Goal: Transaction & Acquisition: Purchase product/service

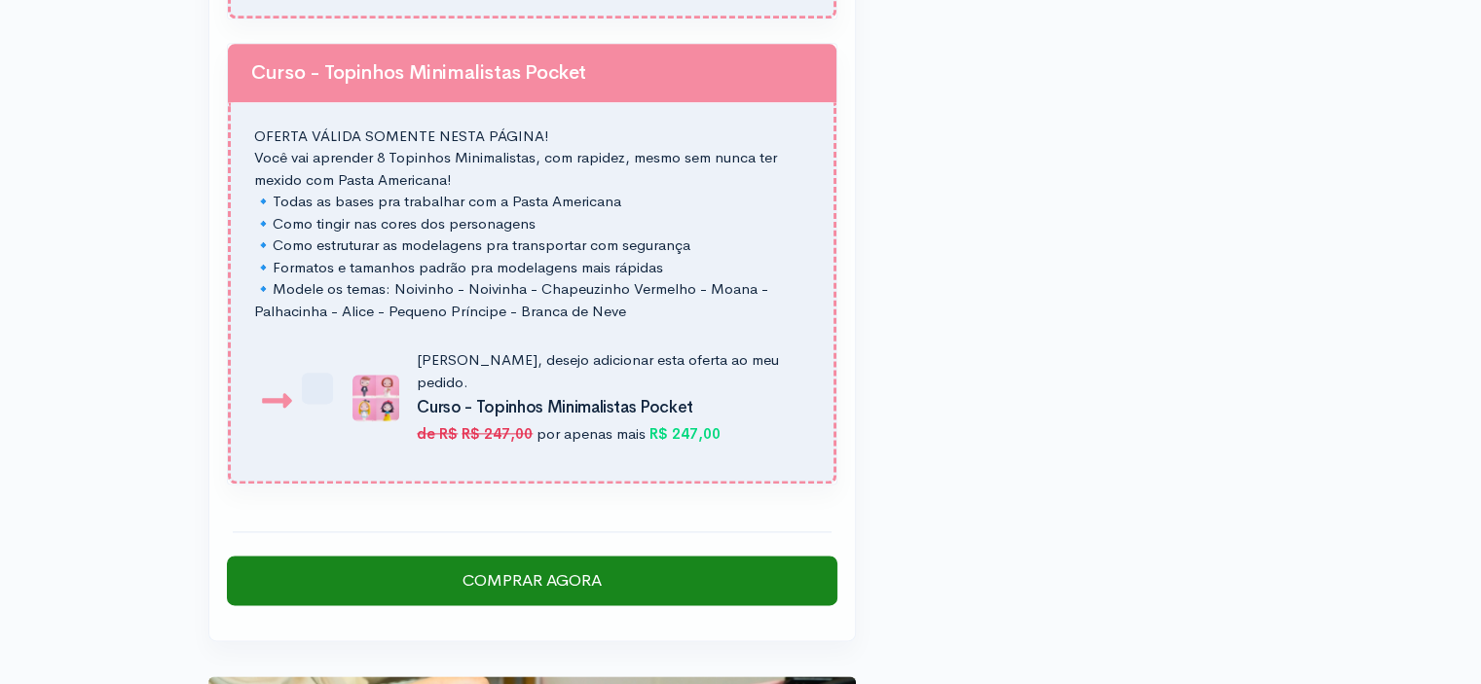
scroll to position [2391, 0]
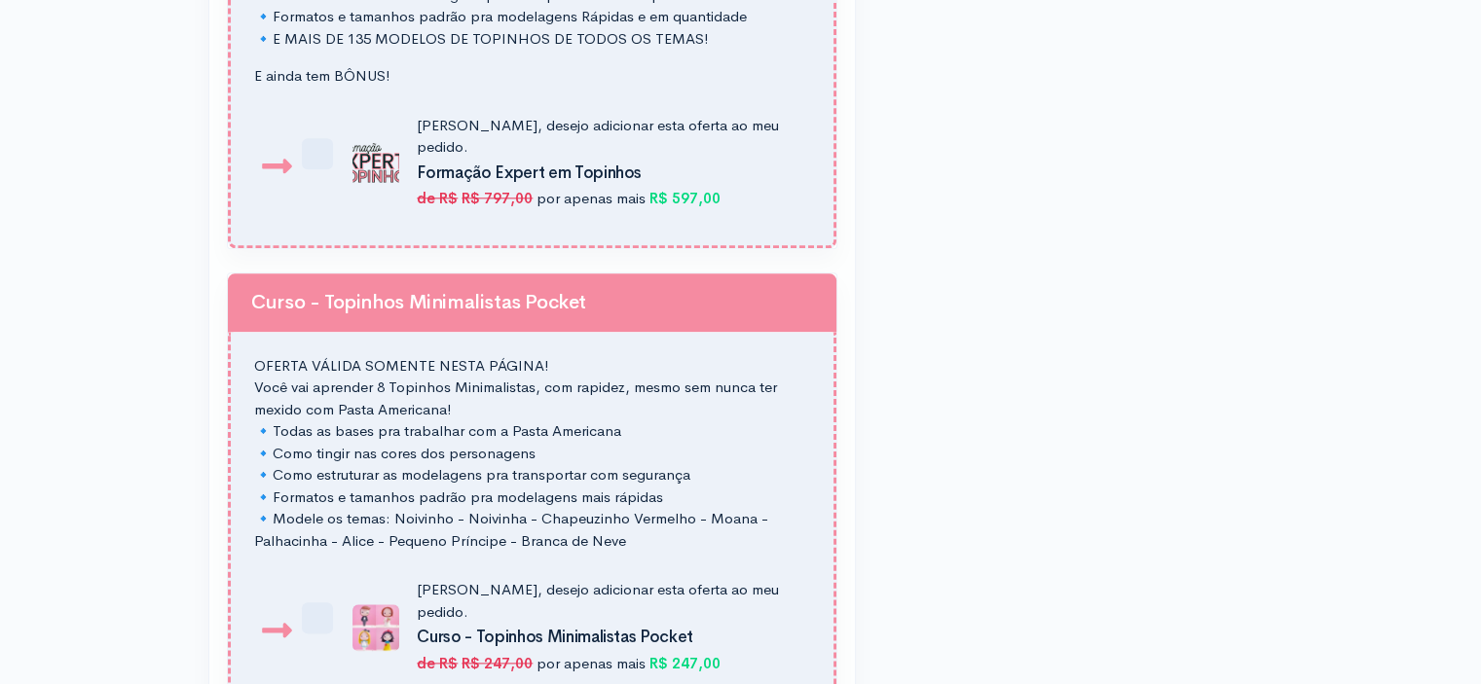
scroll to position [2162, 0]
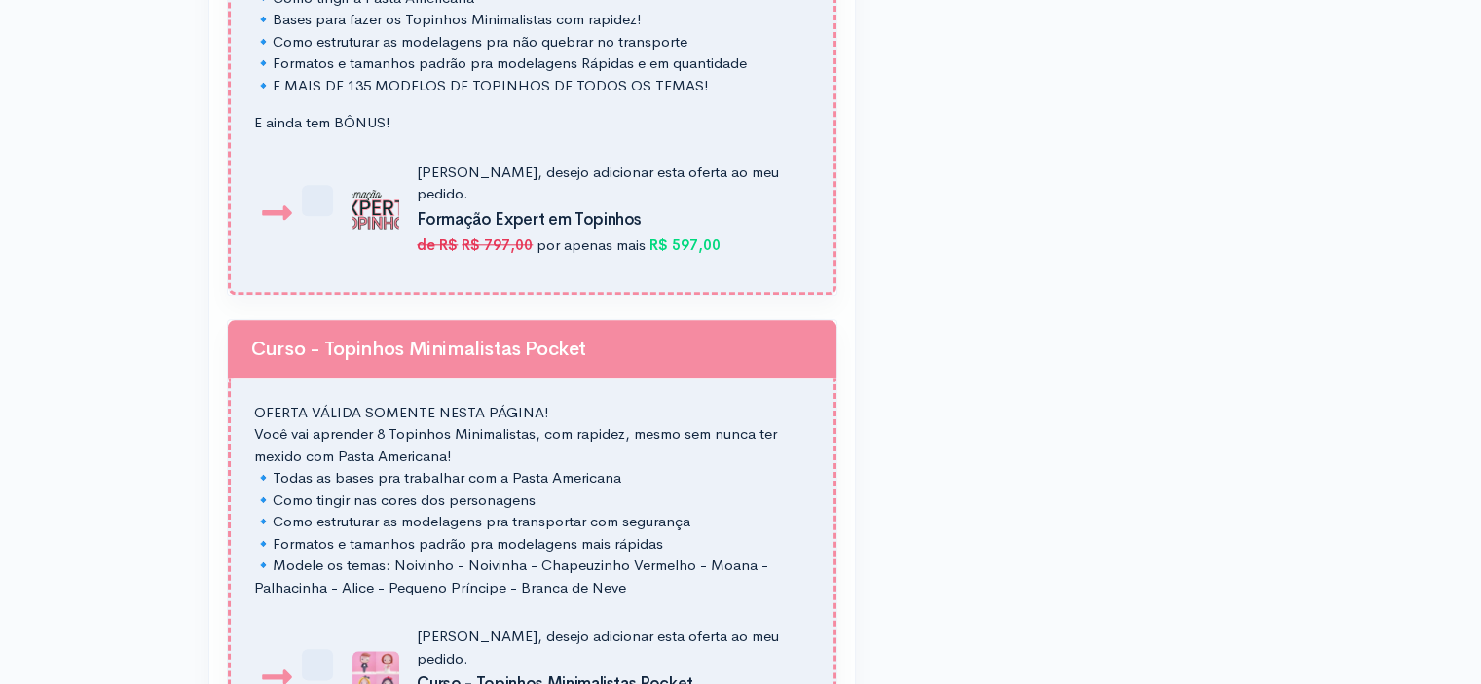
scroll to position [2311, 0]
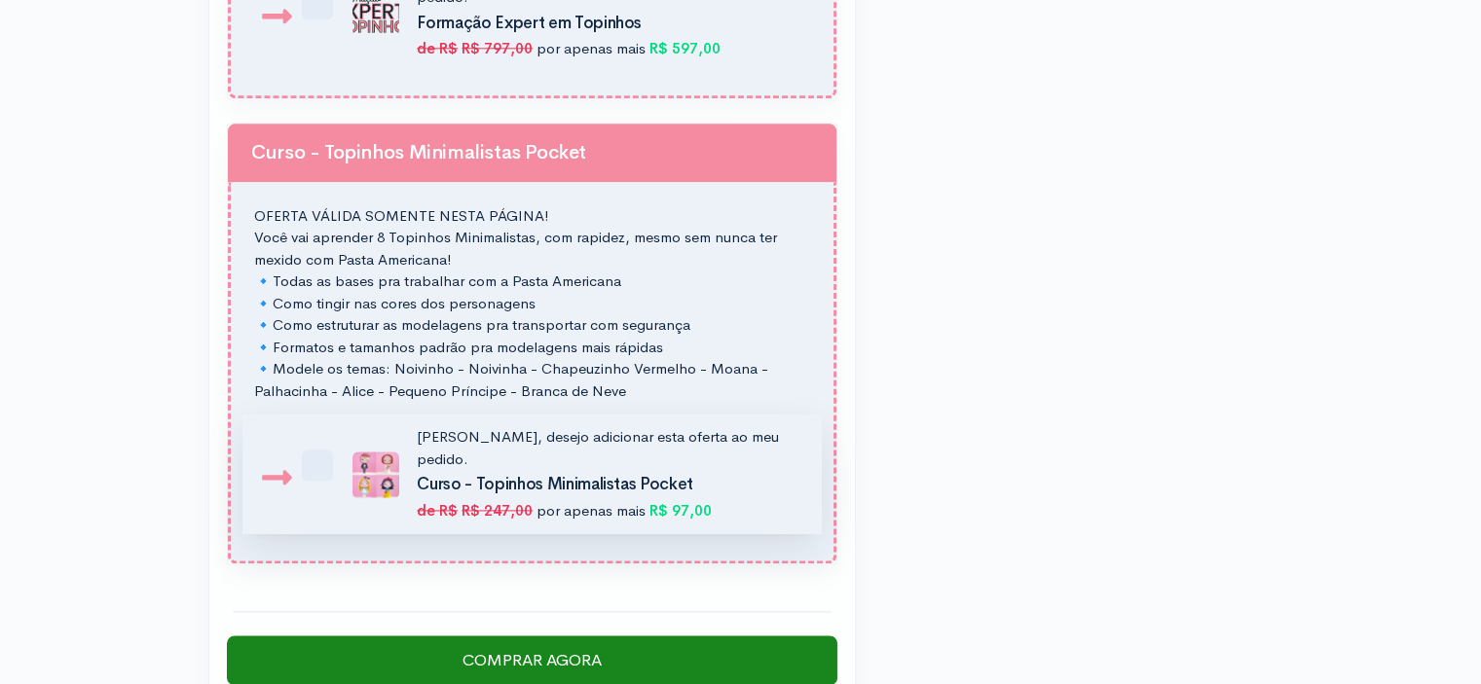
click at [341, 455] on label "Sim, desejo adicionar esta oferta ao meu pedido. Curso - Topinhos Minimalistas …" at bounding box center [570, 473] width 458 height 95
click at [321, 444] on input "Sim, desejo adicionar esta oferta ao meu pedido. Curso - Topinhos Minimalistas …" at bounding box center [327, 437] width 13 height 13
checkbox input "true"
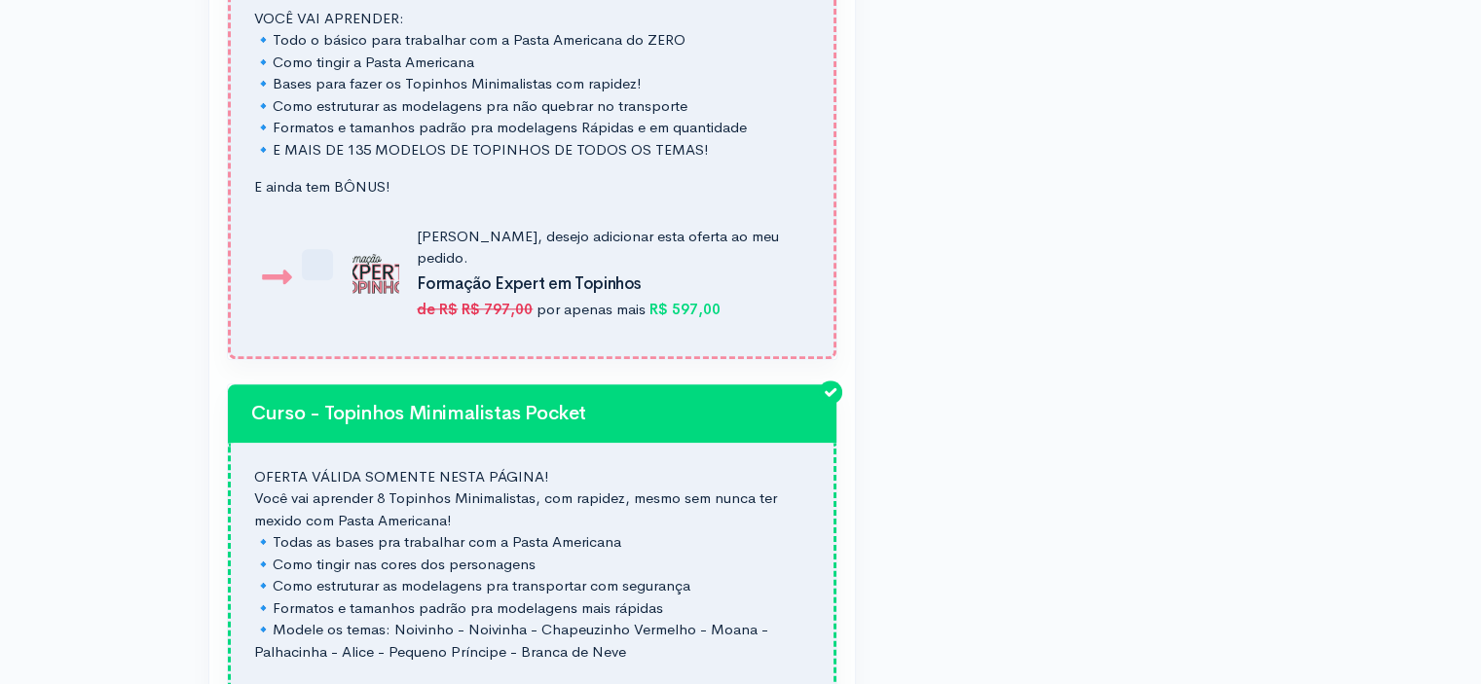
scroll to position [2048, 0]
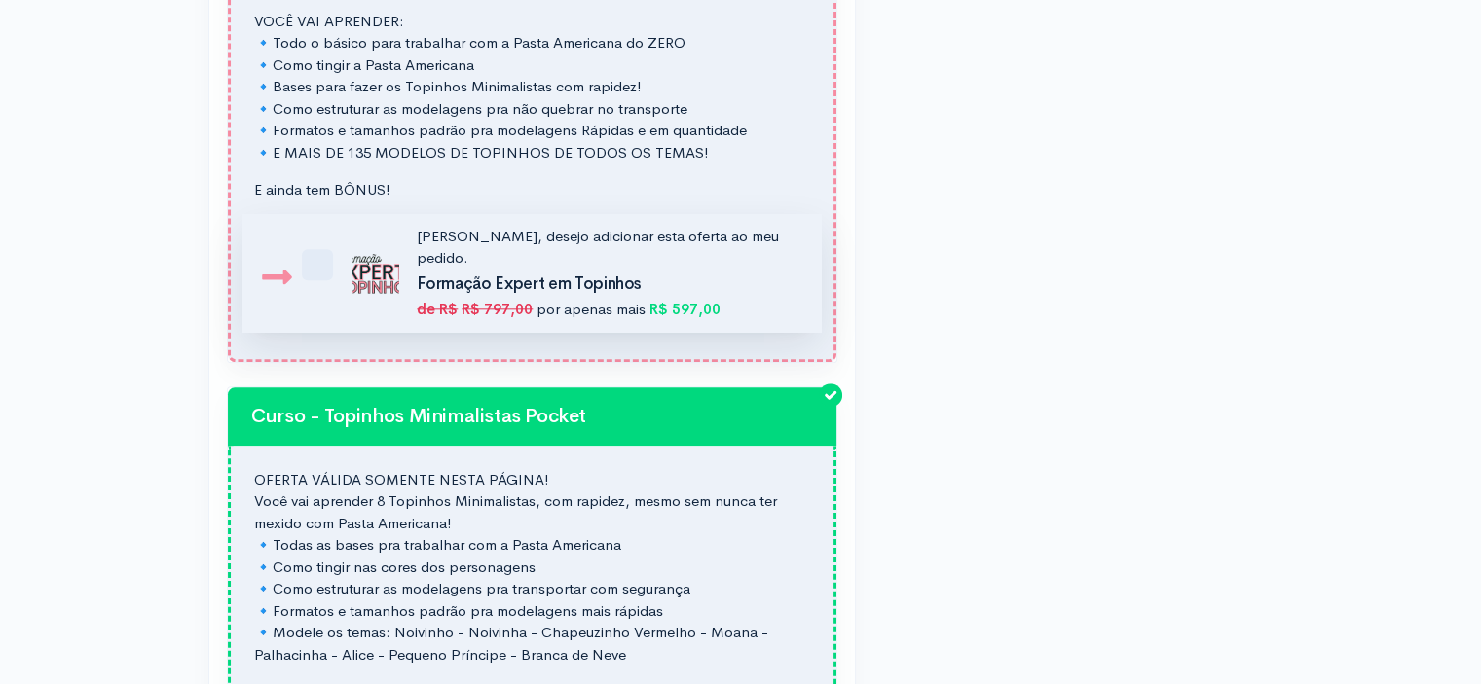
click at [341, 268] on label "Sim, desejo adicionar esta oferta ao meu pedido. Formação Expert em Topinhos de…" at bounding box center [570, 273] width 458 height 95
click at [321, 243] on input "Sim, desejo adicionar esta oferta ao meu pedido. Formação Expert em Topinhos de…" at bounding box center [327, 237] width 13 height 13
checkbox input "true"
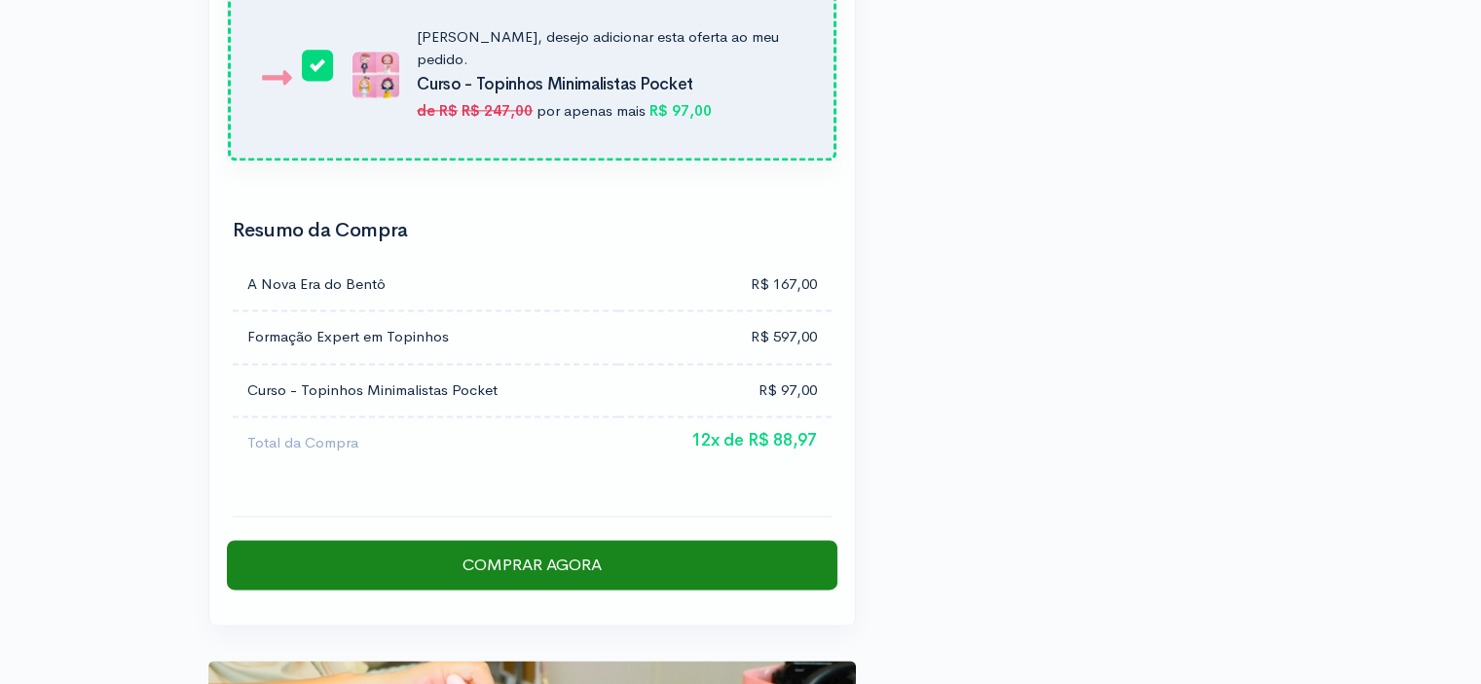
scroll to position [2714, 0]
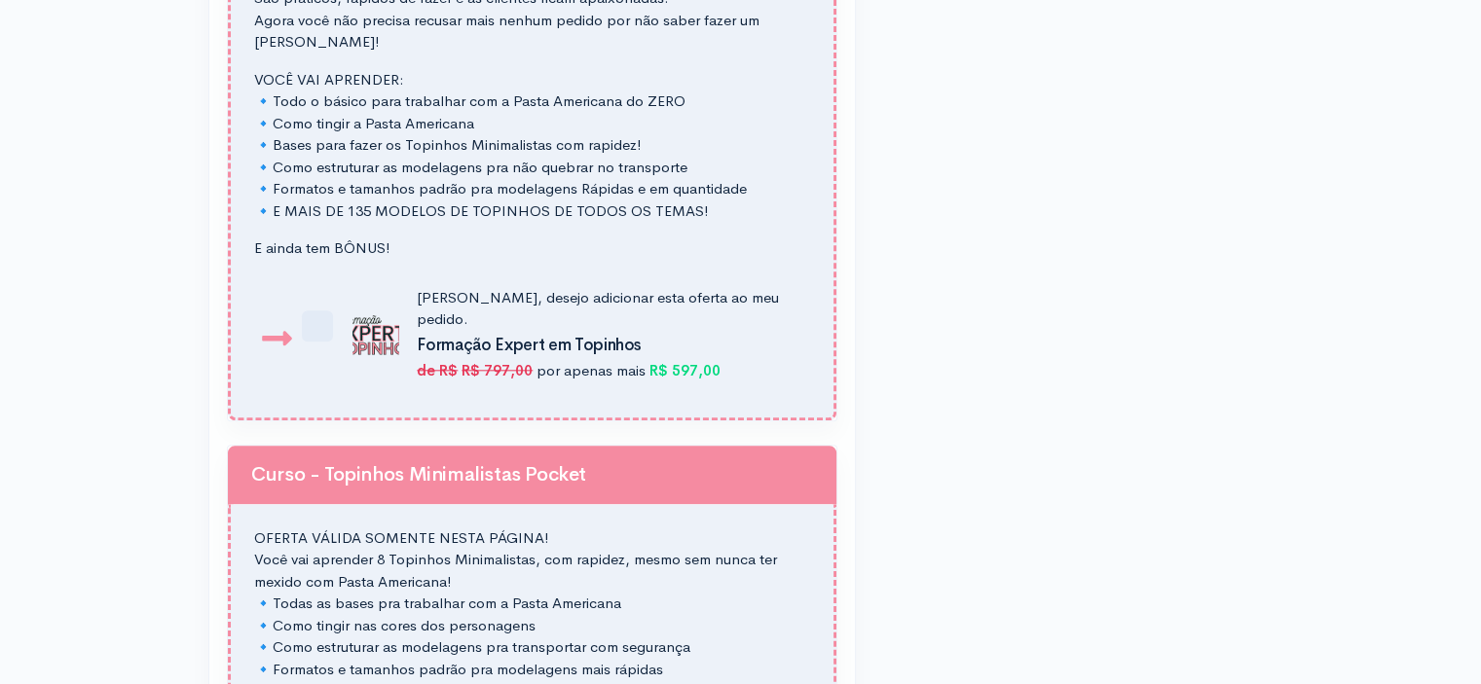
scroll to position [2017, 0]
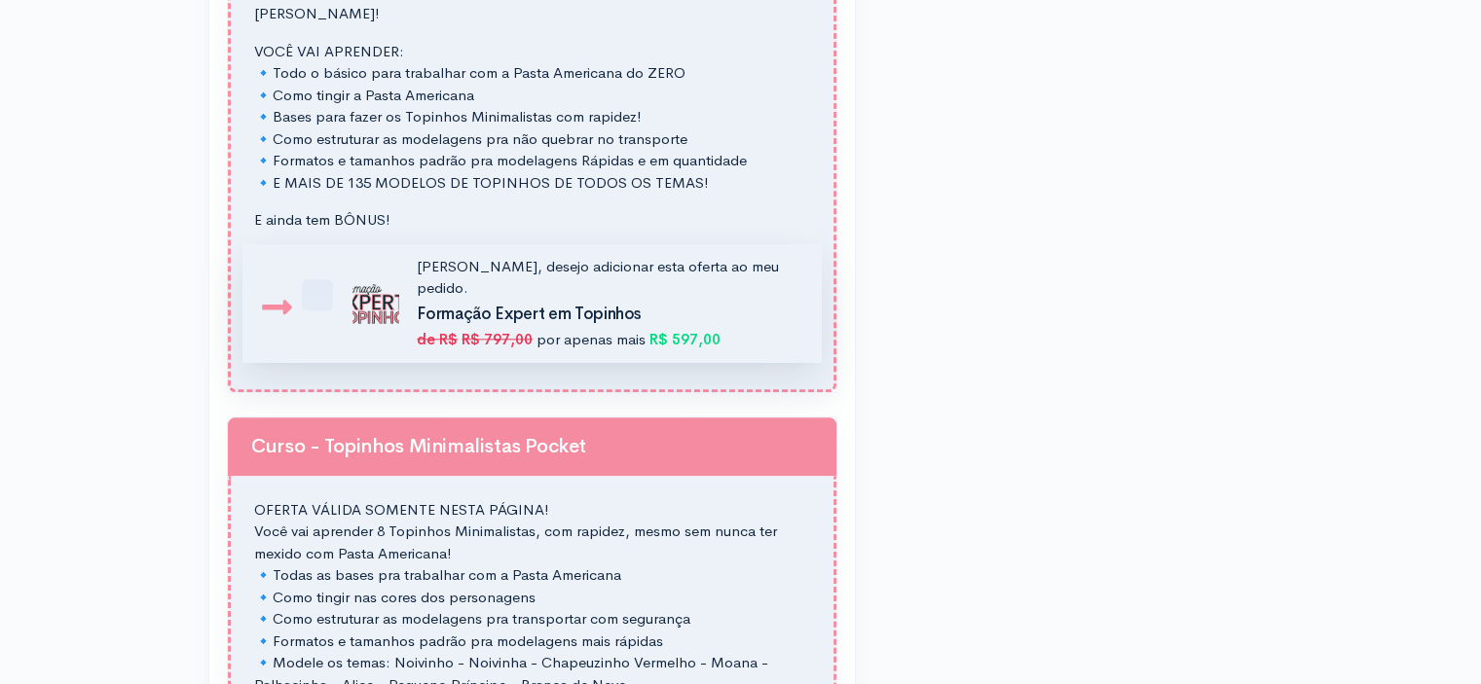
click at [380, 304] on img at bounding box center [375, 303] width 47 height 47
click at [334, 274] on input "Sim, desejo adicionar esta oferta ao meu pedido. Formação Expert em Topinhos de…" at bounding box center [327, 267] width 13 height 13
checkbox input "true"
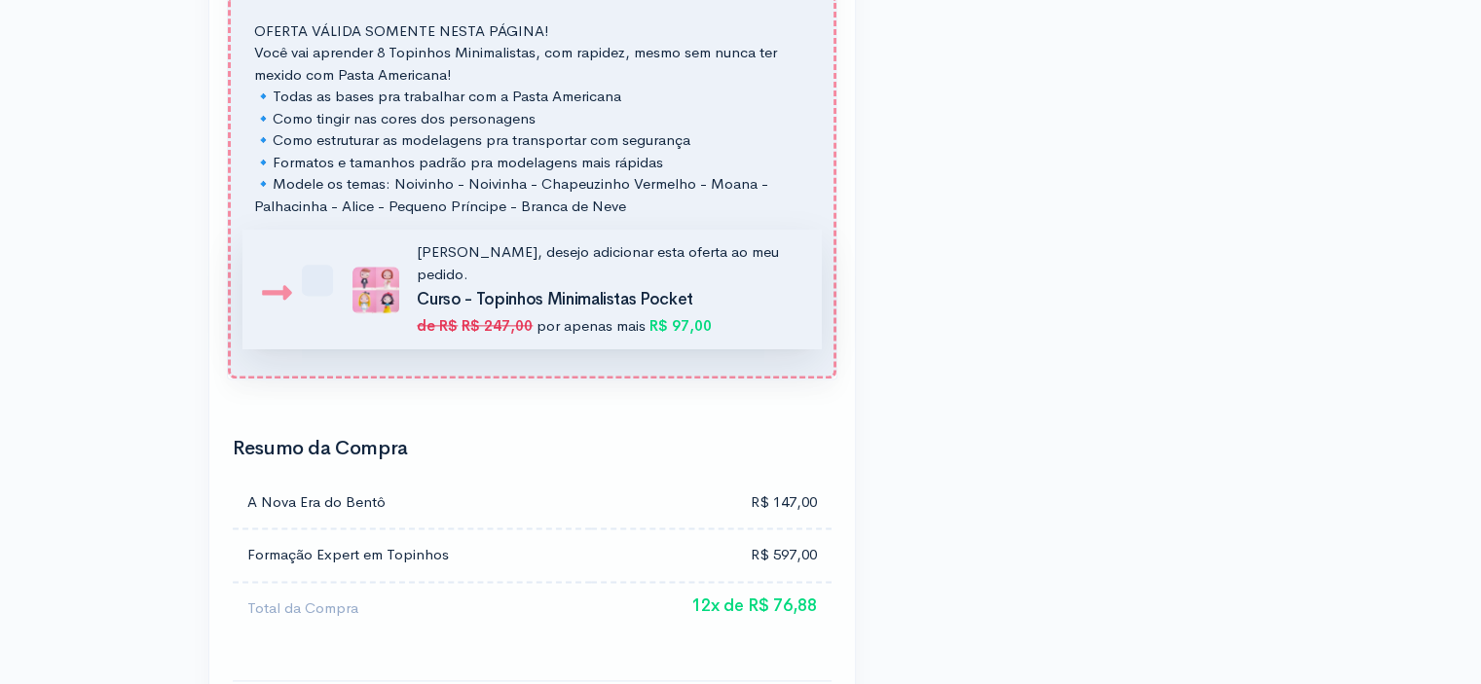
click at [375, 267] on img at bounding box center [375, 290] width 47 height 47
click at [334, 259] on input "Sim, desejo adicionar esta oferta ao meu pedido. Curso - Topinhos Minimalistas …" at bounding box center [327, 252] width 13 height 13
checkbox input "true"
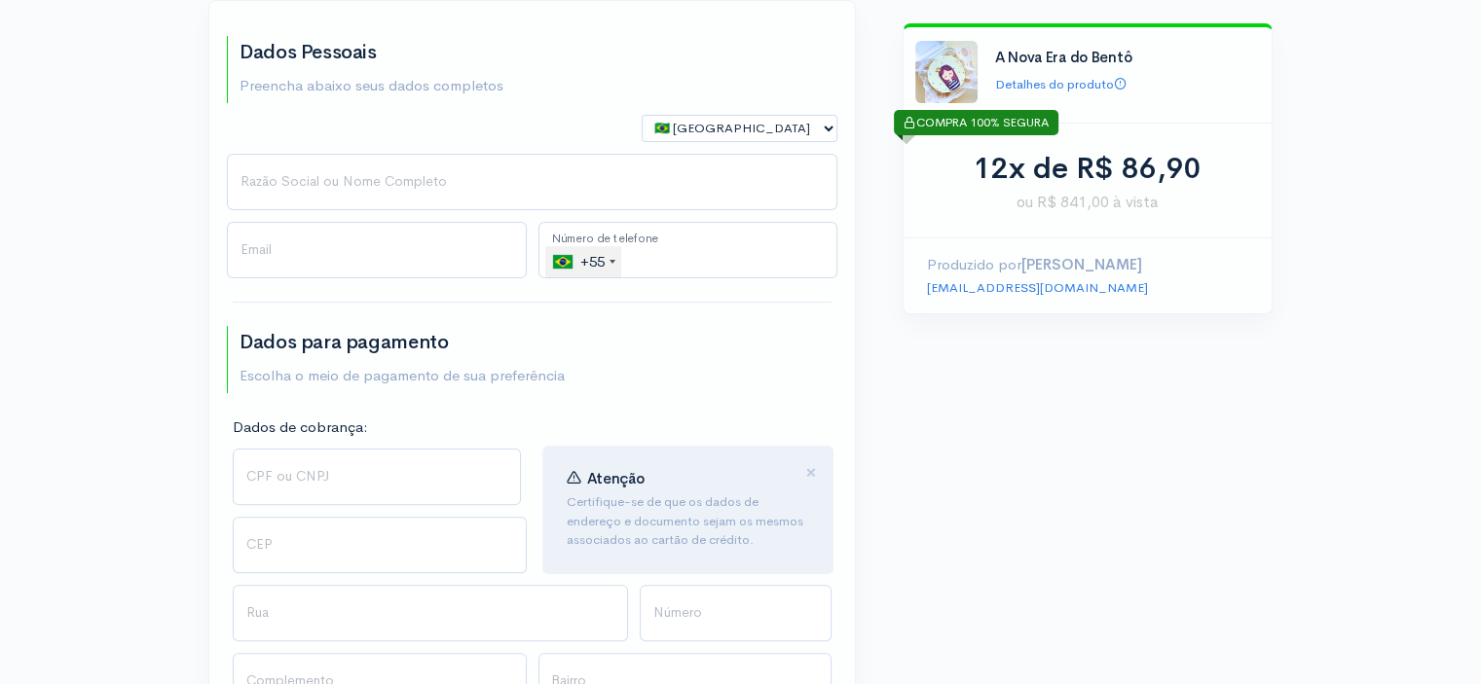
scroll to position [0, 0]
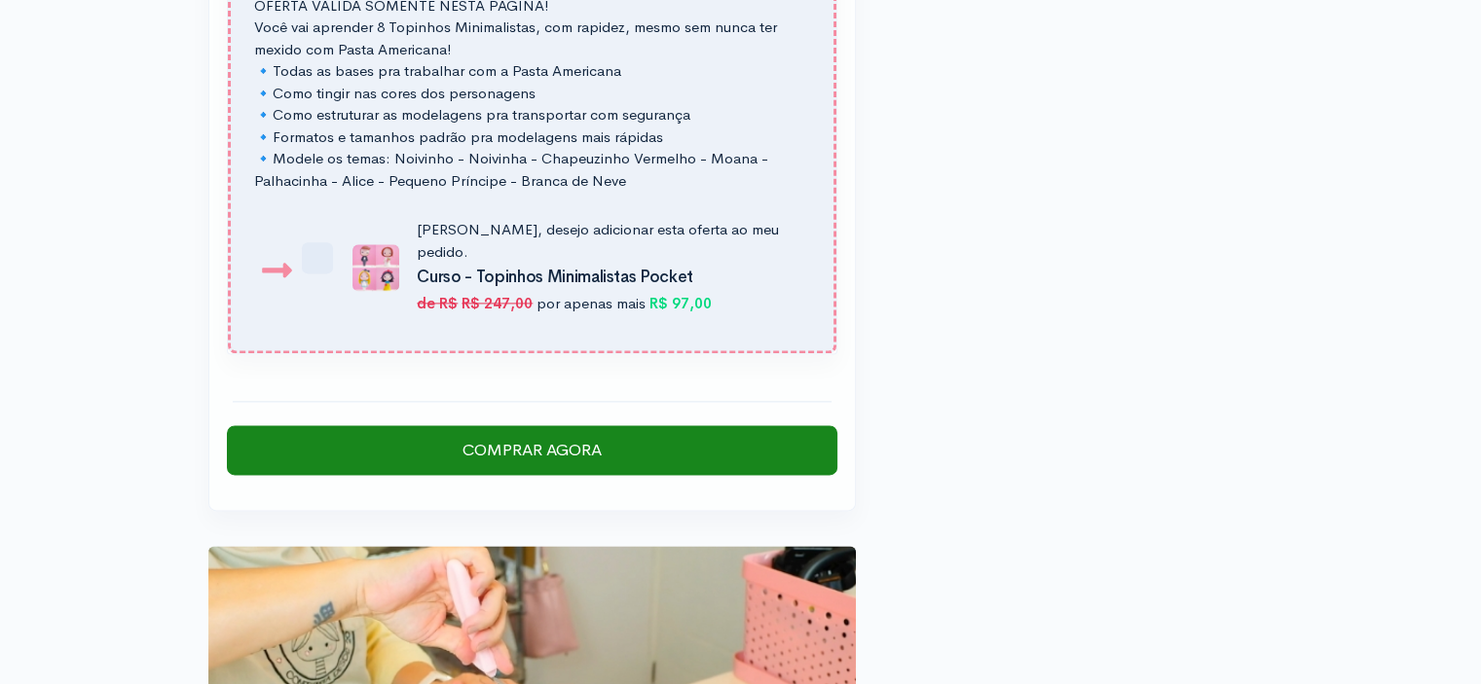
scroll to position [2845, 0]
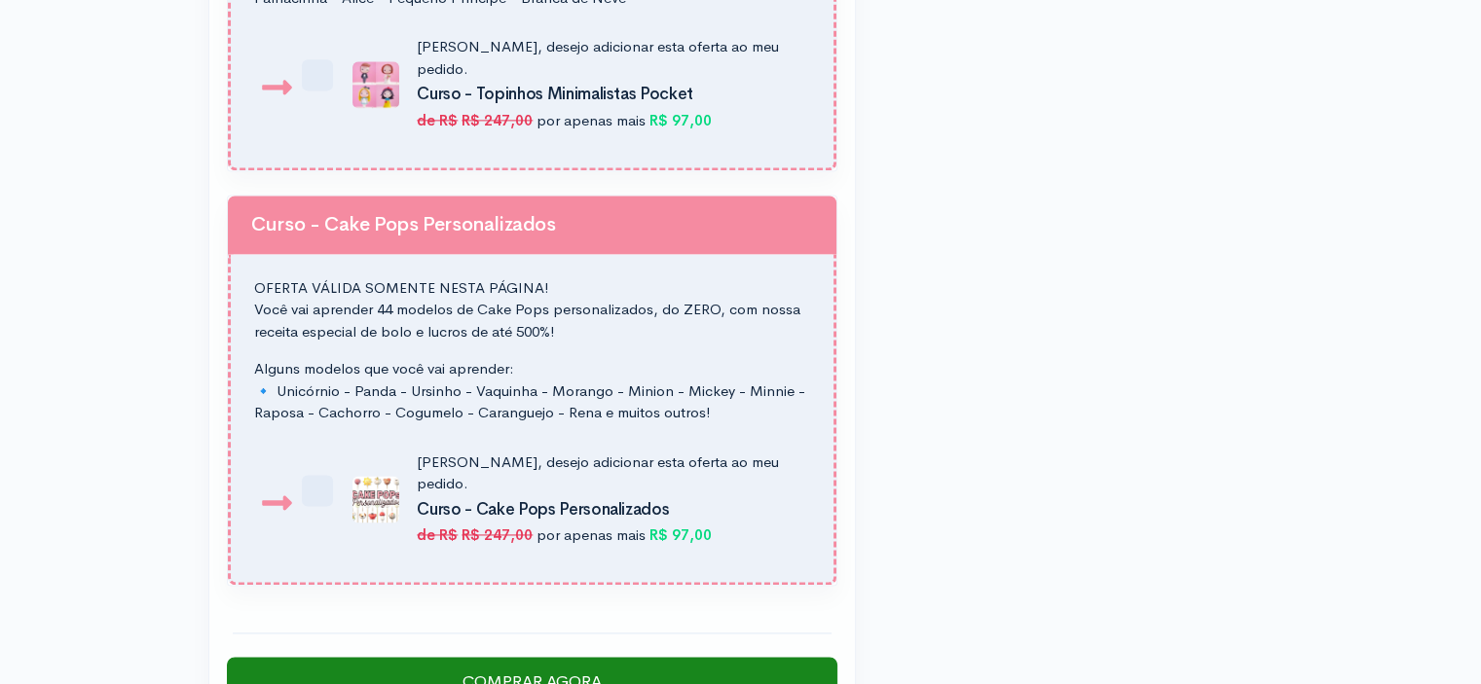
scroll to position [2704, 0]
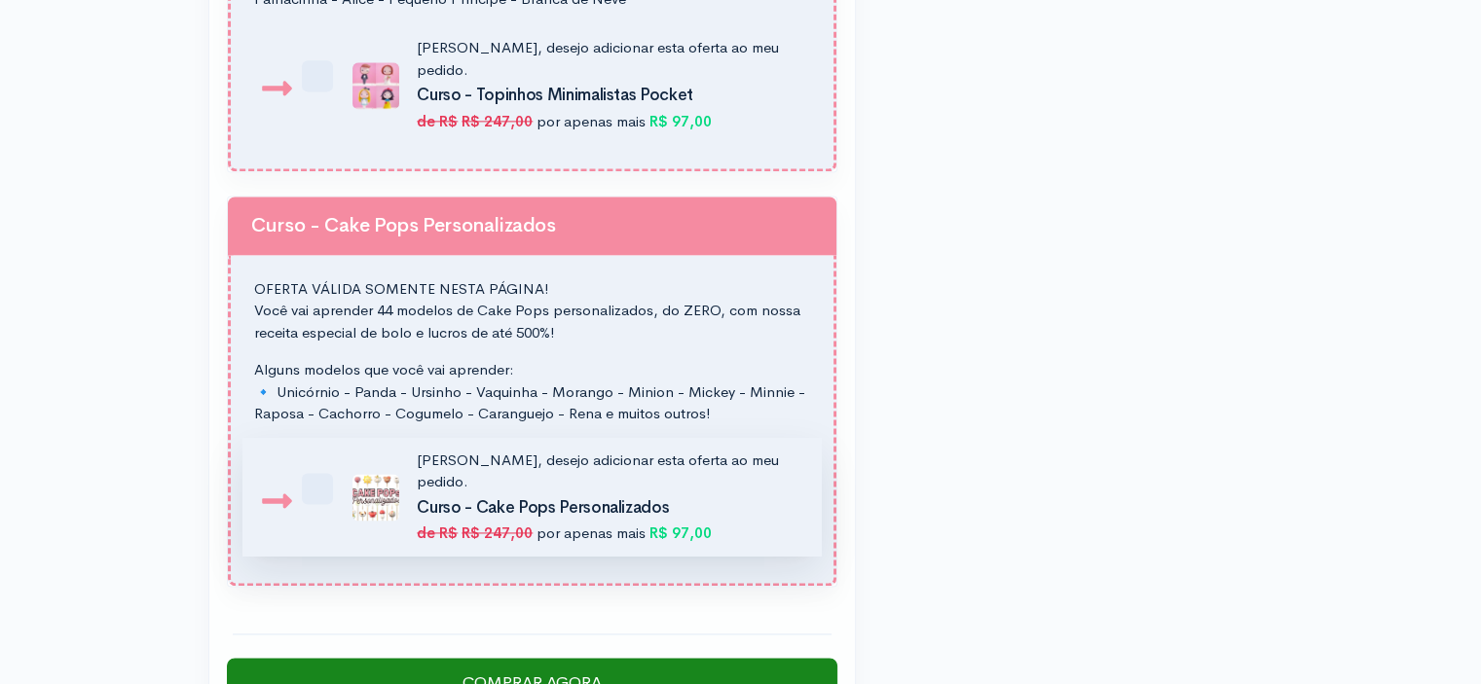
click at [341, 450] on label "Sim, desejo adicionar esta oferta ao meu pedido. Curso - Cake Pops Personalizad…" at bounding box center [570, 497] width 458 height 95
click at [327, 454] on input "Sim, desejo adicionar esta oferta ao meu pedido. Curso - Cake Pops Personalizad…" at bounding box center [327, 460] width 13 height 13
checkbox input "true"
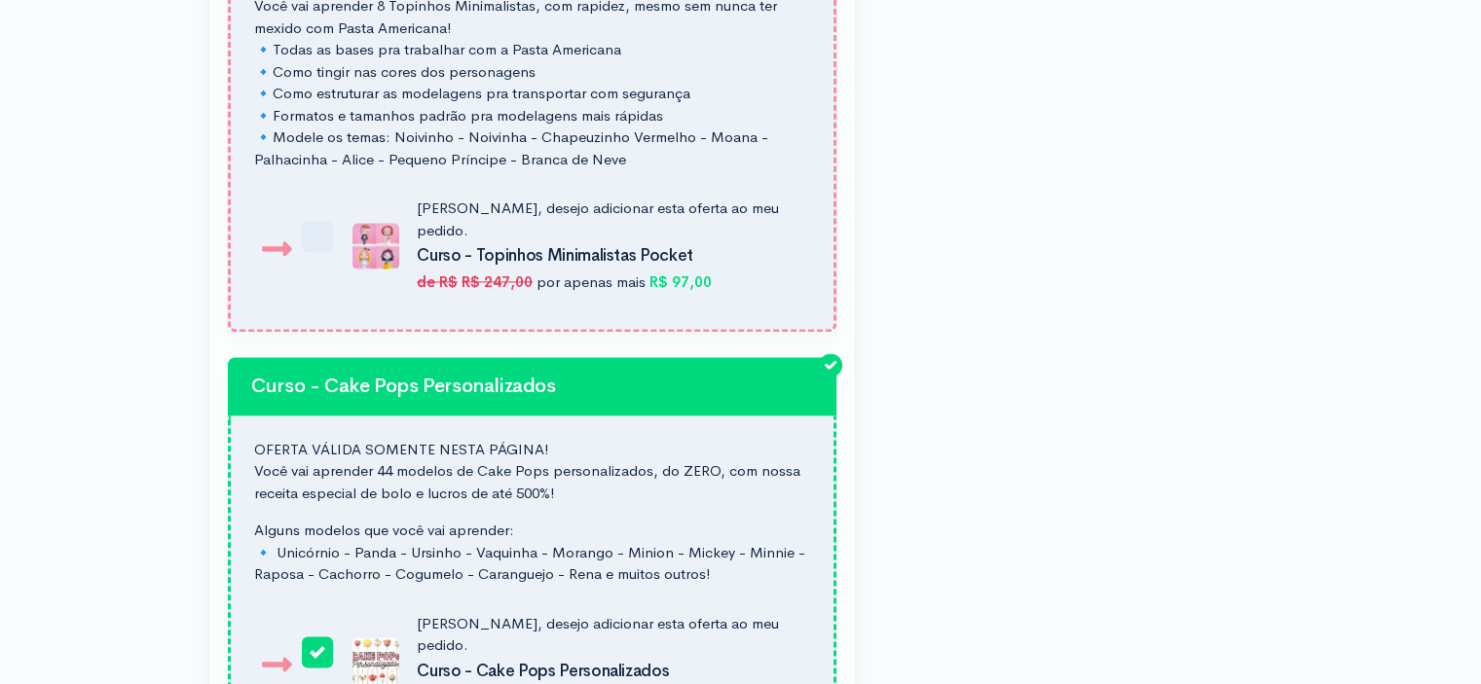
scroll to position [2533, 0]
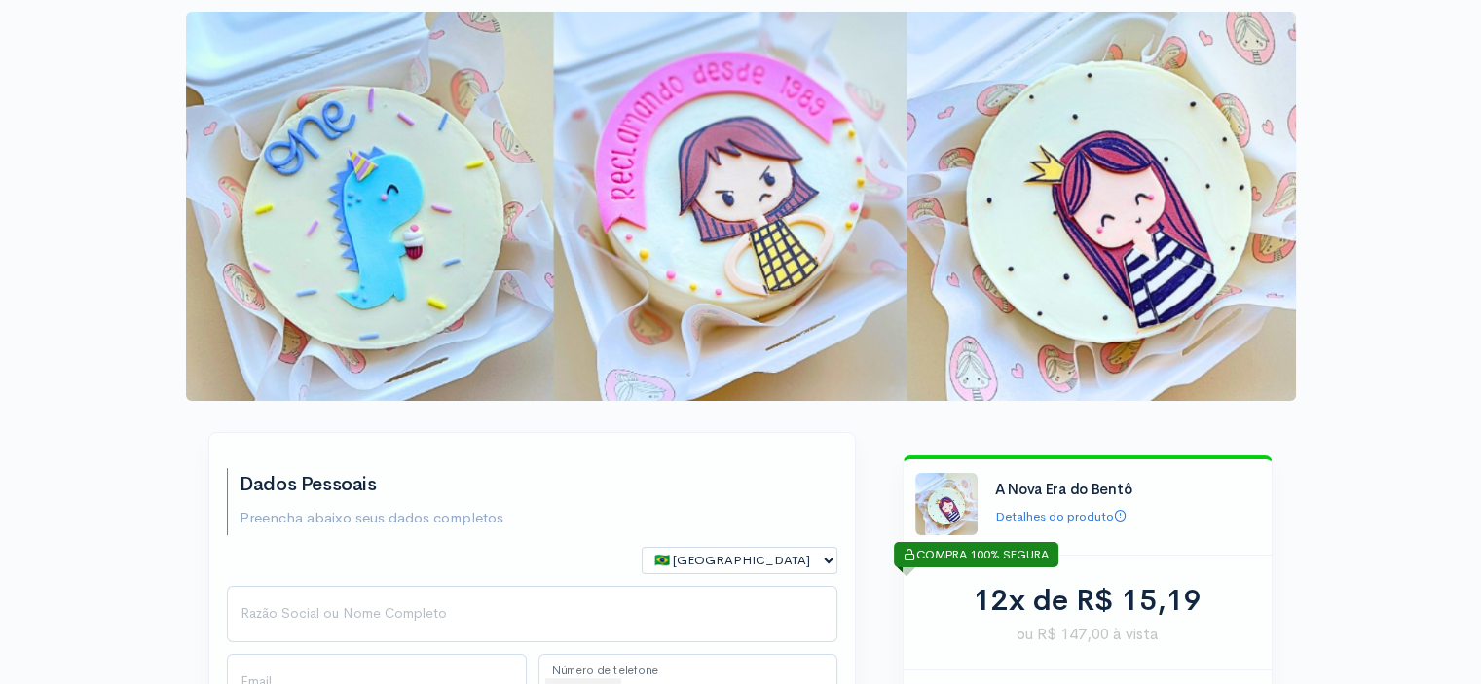
click at [463, 198] on img at bounding box center [741, 206] width 1110 height 389
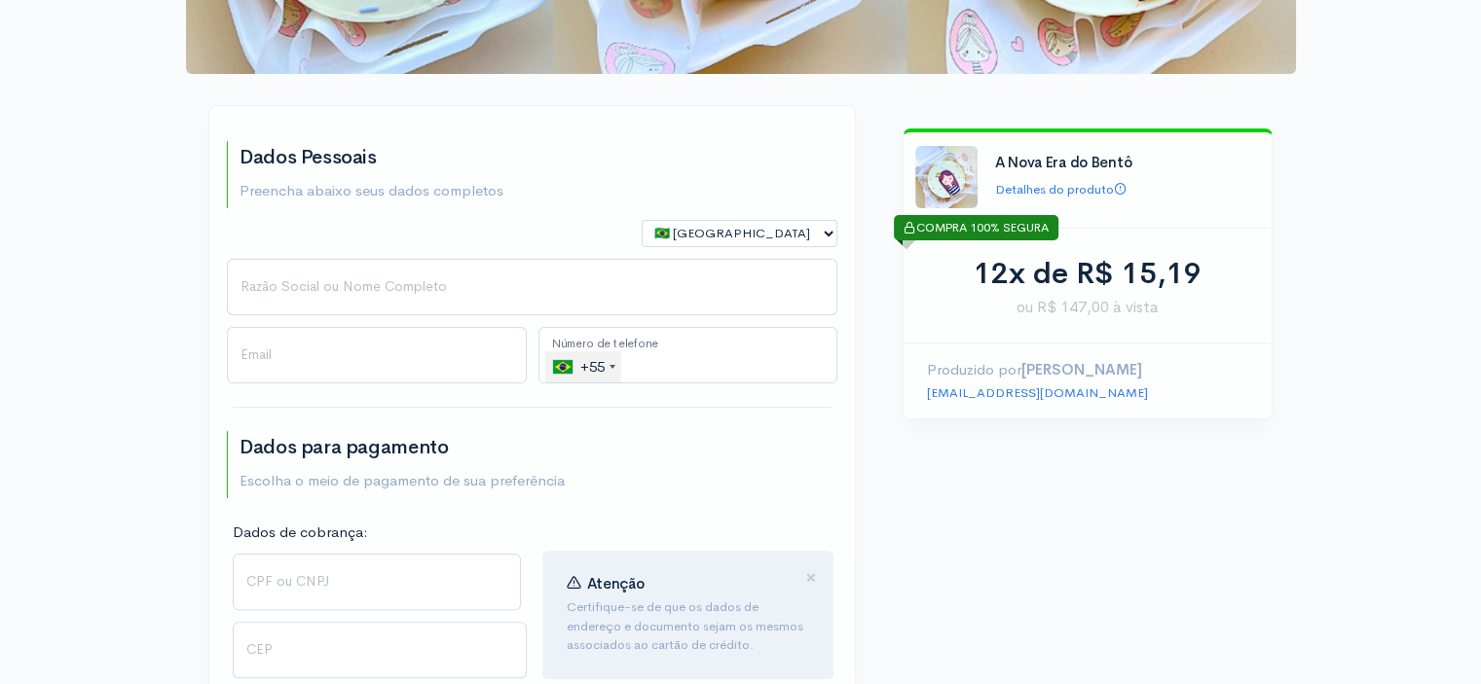
scroll to position [323, 0]
